Goal: Task Accomplishment & Management: Complete application form

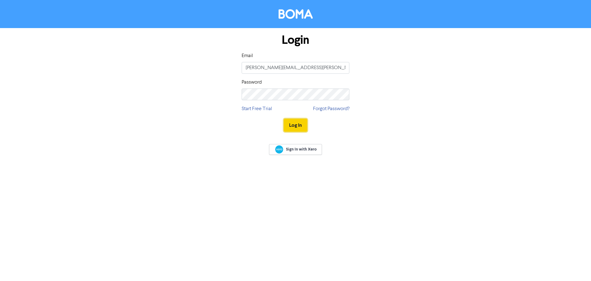
click at [298, 124] on button "Log In" at bounding box center [295, 125] width 23 height 13
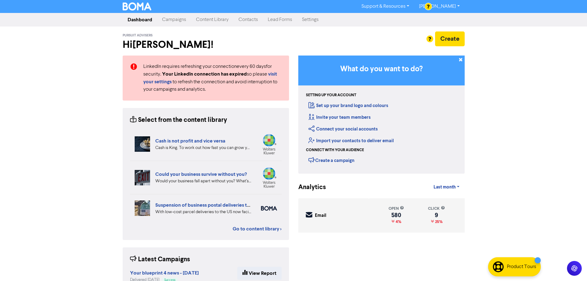
click at [253, 22] on link "Contacts" at bounding box center [247, 20] width 29 height 12
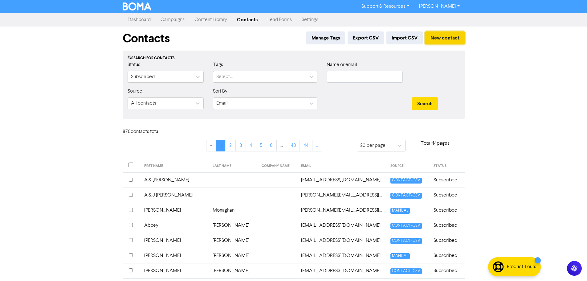
click at [444, 37] on button "New contact" at bounding box center [444, 37] width 39 height 13
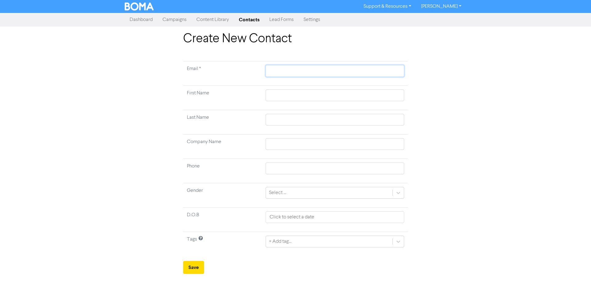
click at [288, 71] on input "text" at bounding box center [335, 71] width 139 height 12
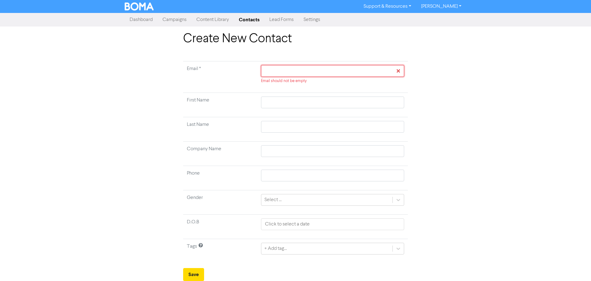
click at [288, 72] on input "text" at bounding box center [332, 71] width 143 height 12
paste input "[EMAIL_ADDRESS][DOMAIN_NAME]"
type input "[EMAIL_ADDRESS][DOMAIN_NAME]"
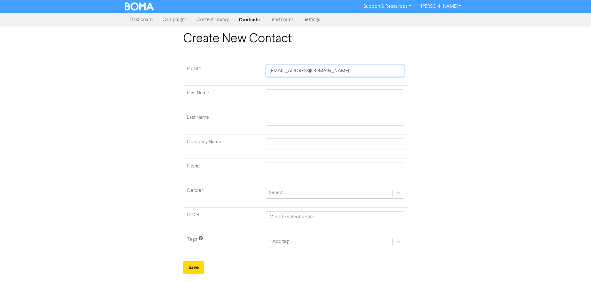
type input "[EMAIL_ADDRESS][DOMAIN_NAME]"
click at [274, 92] on input "text" at bounding box center [335, 95] width 139 height 12
type input "D"
type input "Da"
type input "[PERSON_NAME]"
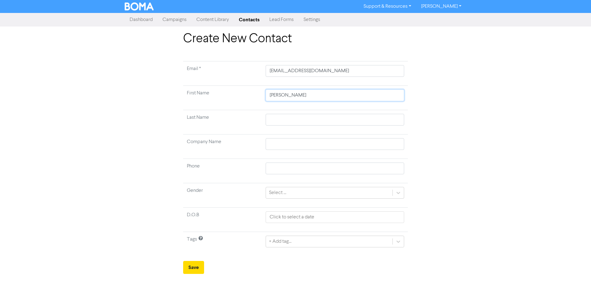
type input "[PERSON_NAME]"
type input "Danie"
type input "[PERSON_NAME]"
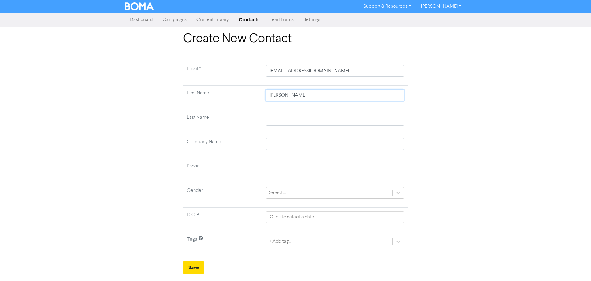
type input "[PERSON_NAME]"
click at [293, 119] on input "text" at bounding box center [335, 120] width 139 height 12
type input "F"
type input "Fr"
type input "Fra"
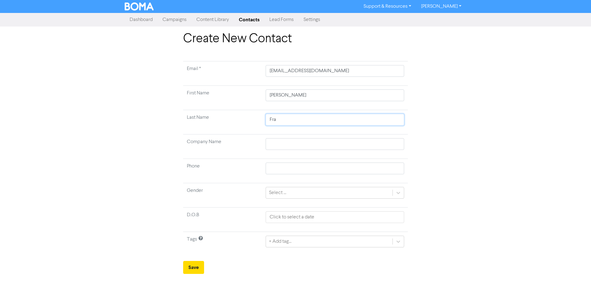
type input "Fras"
type input "[PERSON_NAME]"
type input "Fraser"
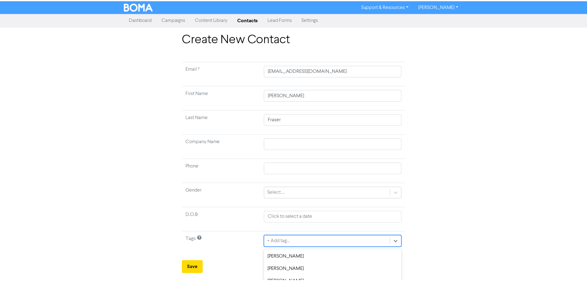
scroll to position [61, 0]
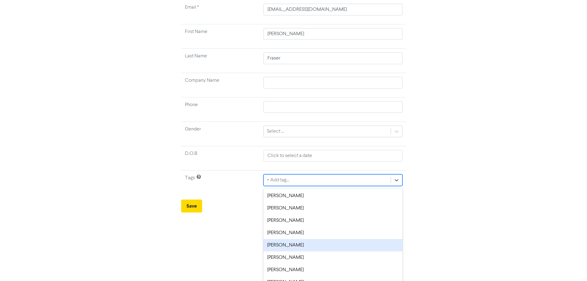
click at [342, 186] on div "option [PERSON_NAME] focused, 5 of 8. 8 results available. Use Up and Down to c…" at bounding box center [332, 180] width 139 height 12
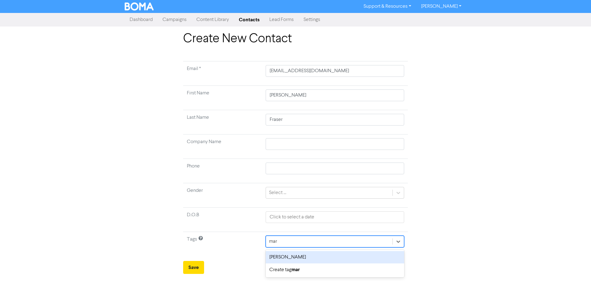
type input "mark"
click at [331, 256] on div "[PERSON_NAME]" at bounding box center [335, 257] width 139 height 12
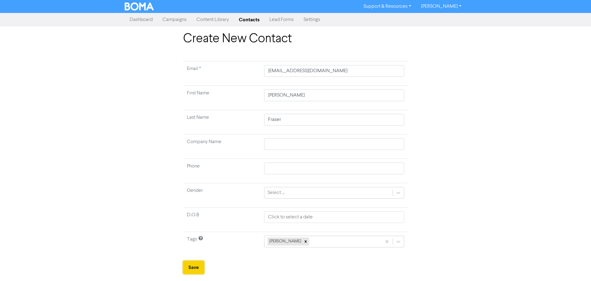
click at [196, 269] on button "Save" at bounding box center [193, 267] width 21 height 13
